Goal: Task Accomplishment & Management: Use online tool/utility

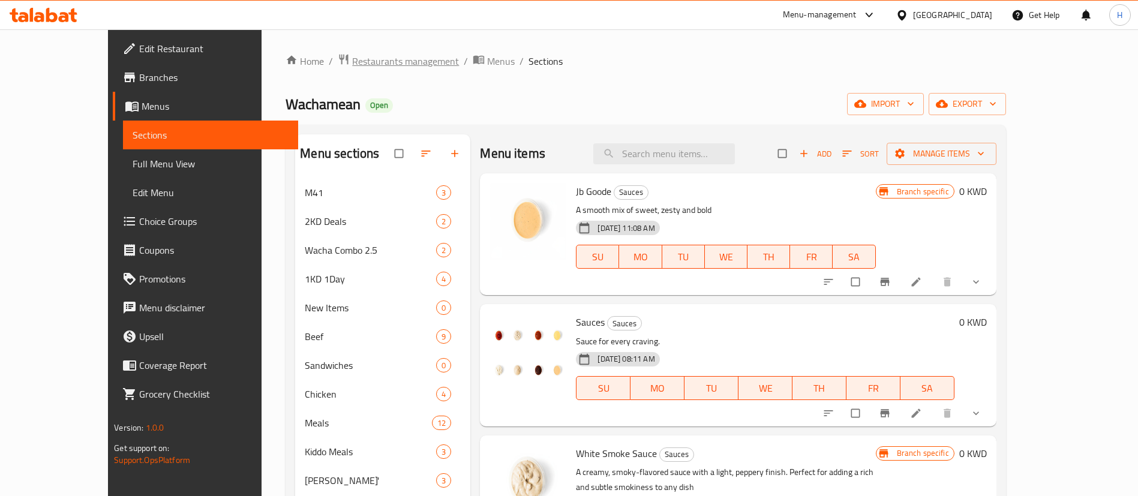
drag, startPoint x: 0, startPoint y: 0, endPoint x: 344, endPoint y: 63, distance: 350.1
click at [352, 63] on span "Restaurants management" at bounding box center [405, 61] width 107 height 14
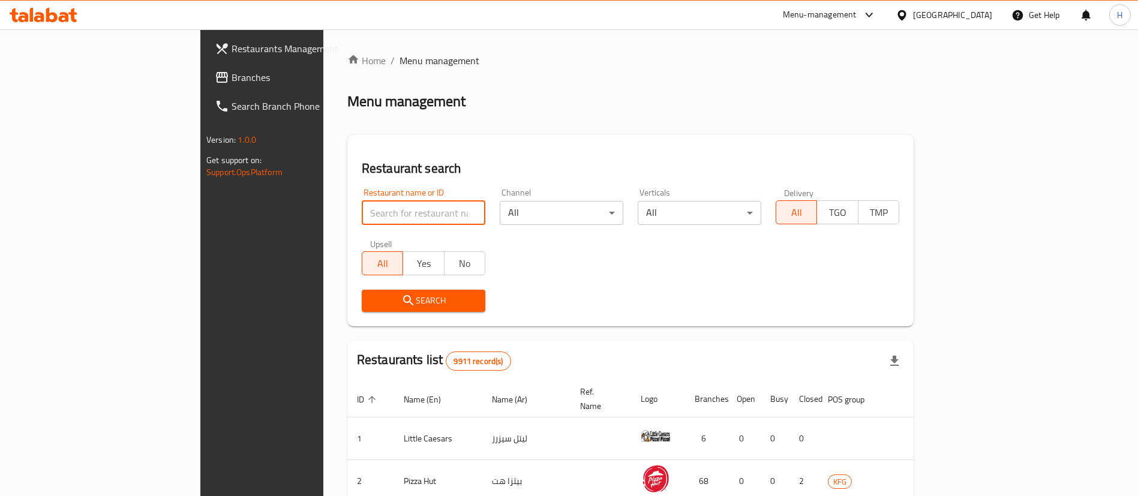
click at [362, 209] on input "search" at bounding box center [424, 213] width 124 height 24
type input "indef"
click button "Search" at bounding box center [424, 301] width 124 height 22
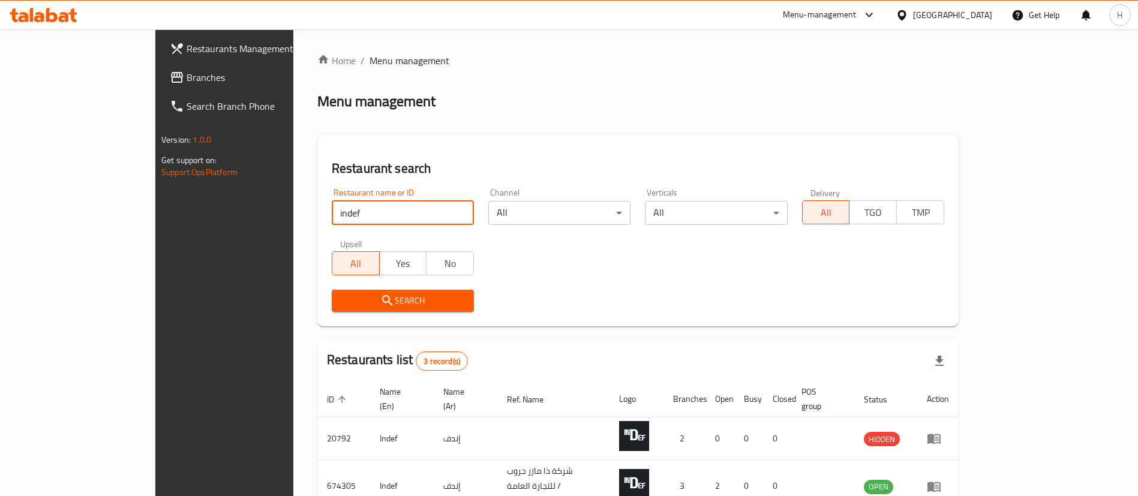
scroll to position [101, 0]
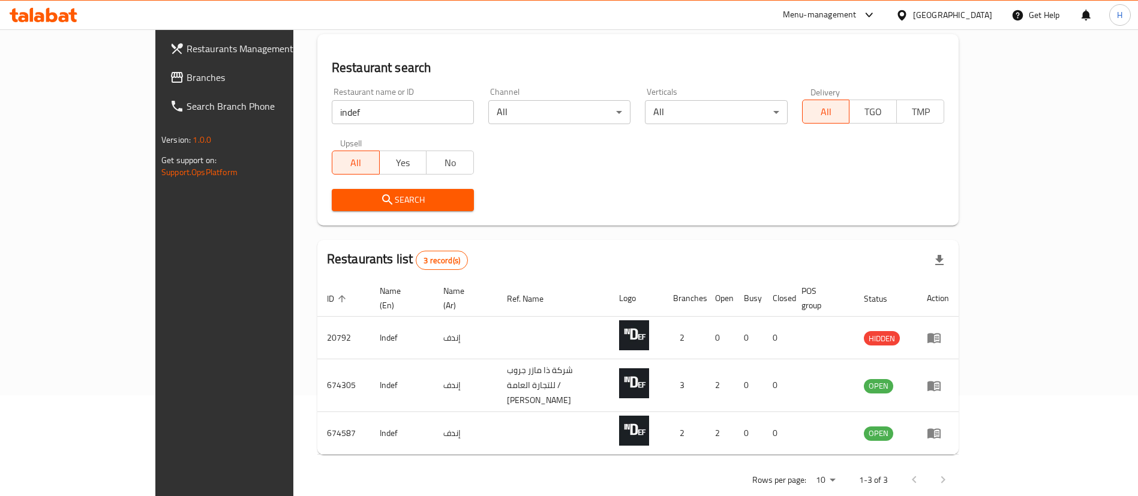
click at [569, 195] on div "Search" at bounding box center [638, 200] width 627 height 37
click at [420, 110] on input "indef" at bounding box center [403, 112] width 142 height 24
click at [578, 211] on div "Search" at bounding box center [638, 200] width 627 height 37
click at [415, 116] on input "search" at bounding box center [403, 112] width 142 height 24
click at [732, 163] on div "Restaurant name or ID Restaurant name or ID Channel All ​ Verticals All ​ Deliv…" at bounding box center [638, 149] width 627 height 138
